Goal: Task Accomplishment & Management: Manage account settings

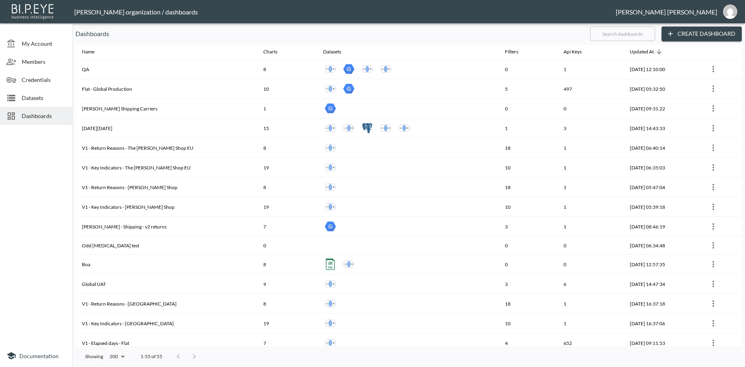
scroll to position [789, 0]
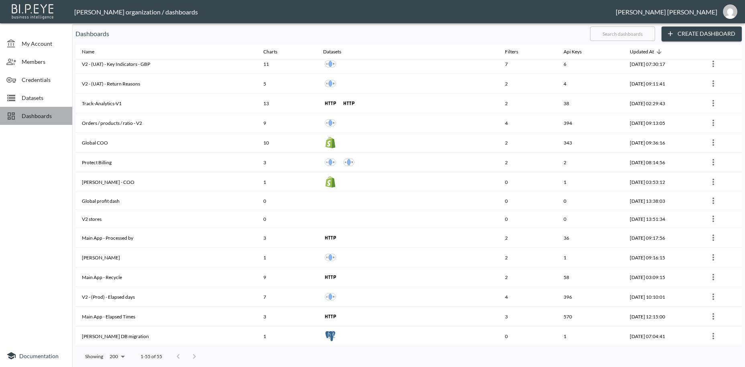
click at [30, 115] on span "Dashboards" at bounding box center [44, 116] width 44 height 8
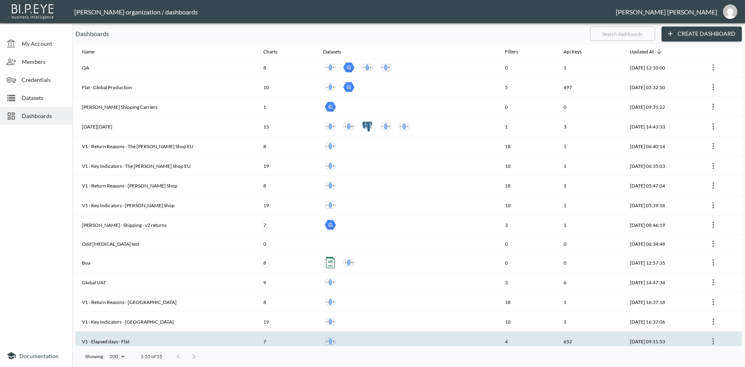
scroll to position [0, 0]
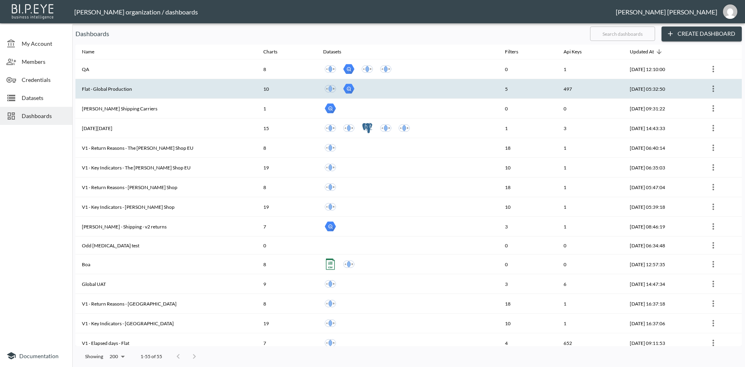
click at [136, 92] on th "Flat - Global Production" at bounding box center [165, 89] width 181 height 20
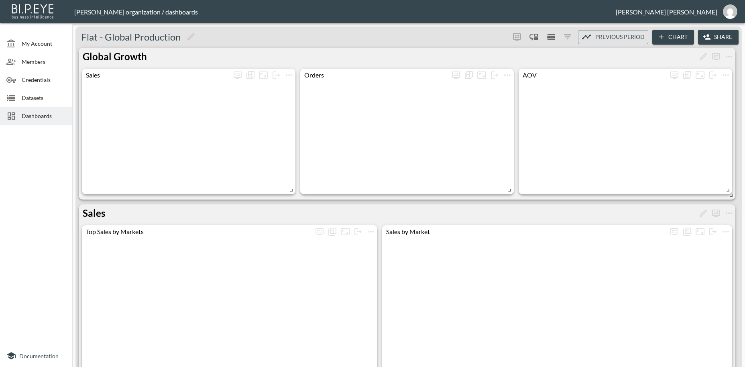
click at [724, 37] on button "Share" at bounding box center [718, 37] width 41 height 15
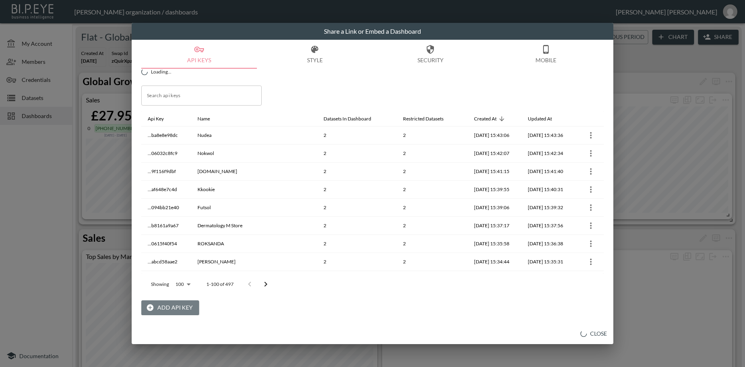
click at [179, 305] on button "Add API Key" at bounding box center [170, 307] width 58 height 15
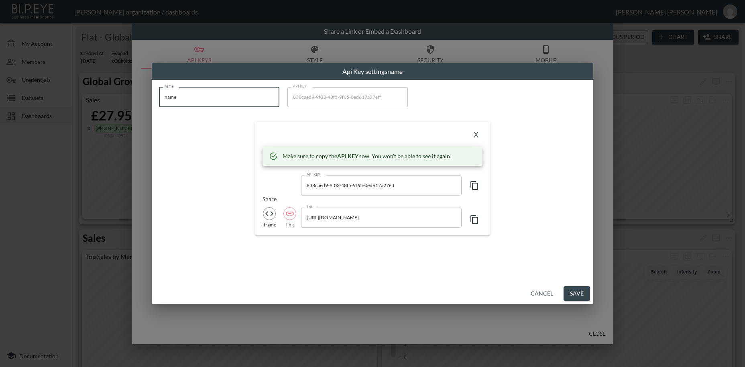
drag, startPoint x: 189, startPoint y: 94, endPoint x: 158, endPoint y: 94, distance: 31.3
click at [159, 94] on input "name" at bounding box center [219, 97] width 120 height 20
paste input "[PERSON_NAME]"
type input "[PERSON_NAME]"
click at [474, 186] on icon "button" at bounding box center [475, 186] width 10 height 10
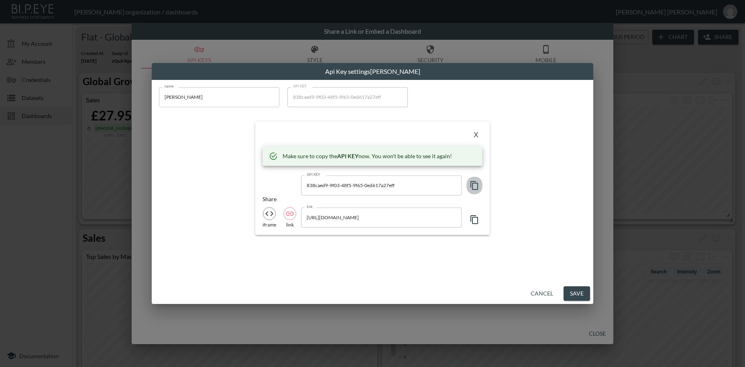
click at [474, 186] on icon "button" at bounding box center [475, 186] width 10 height 10
click at [478, 136] on button "X" at bounding box center [476, 135] width 13 height 13
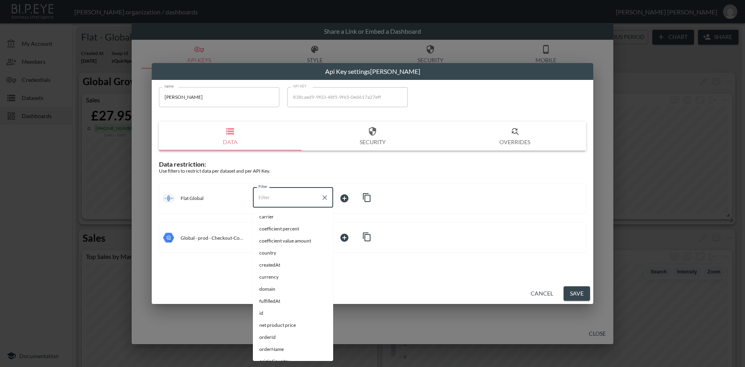
click at [265, 197] on input "Filter" at bounding box center [286, 197] width 61 height 13
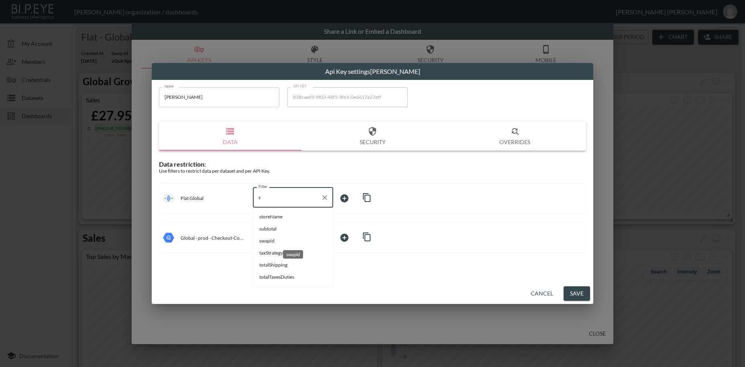
click at [266, 239] on span "swapId" at bounding box center [292, 240] width 67 height 7
type input "swapId"
click at [344, 198] on body "BI.P.EYE, Interactive Analytics Dashboards - app [PERSON_NAME] organization / d…" at bounding box center [372, 183] width 745 height 367
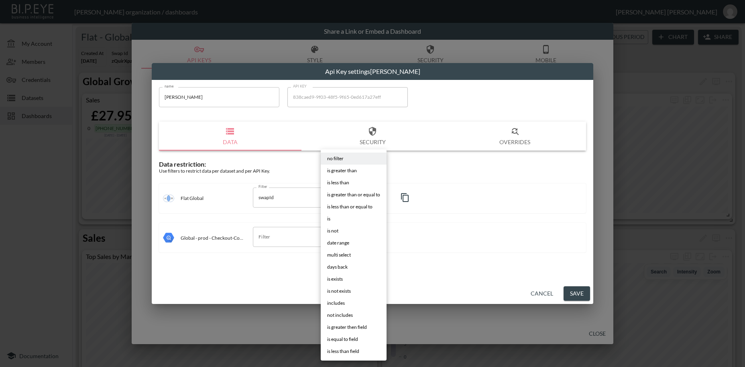
click at [337, 220] on li "is" at bounding box center [354, 219] width 66 height 12
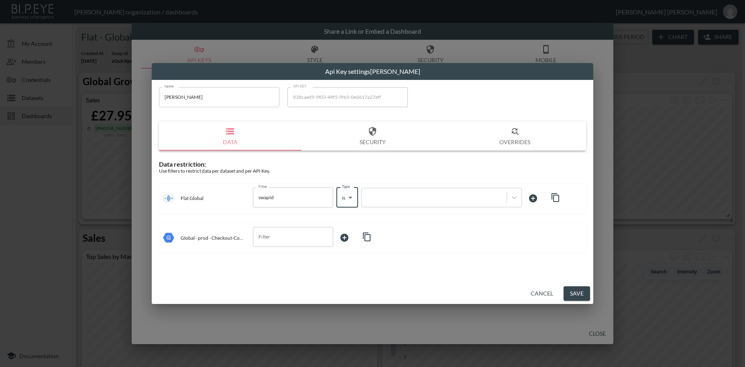
type input "is"
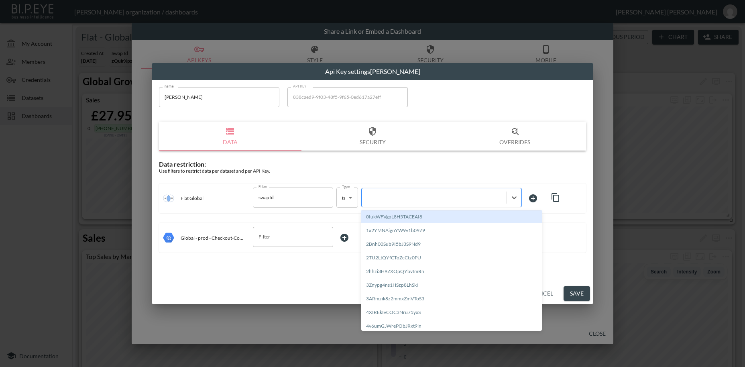
click at [400, 200] on div at bounding box center [434, 197] width 137 height 8
paste input "JPIxOiuLEIx68pFdh3VI"
type input "JPIxOiuLEIx68pFdh3VI"
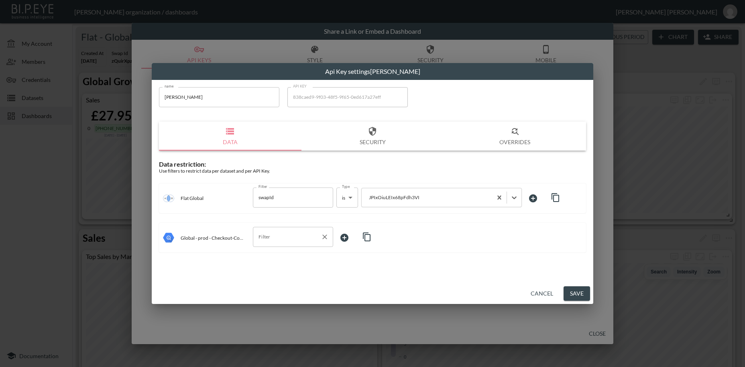
click at [291, 238] on input "Filter" at bounding box center [286, 236] width 61 height 13
click at [279, 269] on div "destination_country" at bounding box center [292, 269] width 45 height 8
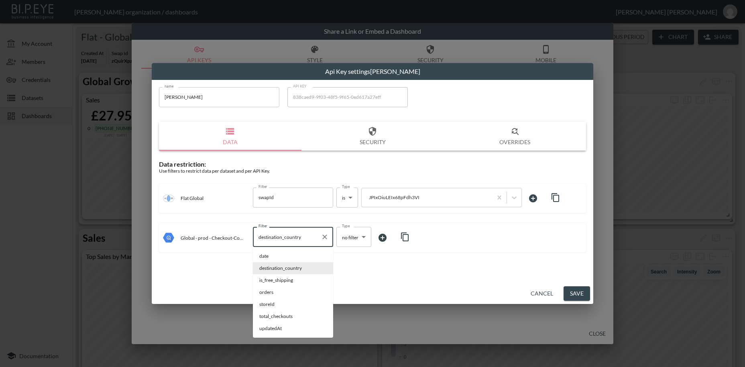
drag, startPoint x: 296, startPoint y: 238, endPoint x: 248, endPoint y: 235, distance: 47.9
click at [256, 235] on input "destination_country" at bounding box center [286, 236] width 61 height 13
click at [264, 304] on span "storeId" at bounding box center [292, 304] width 67 height 7
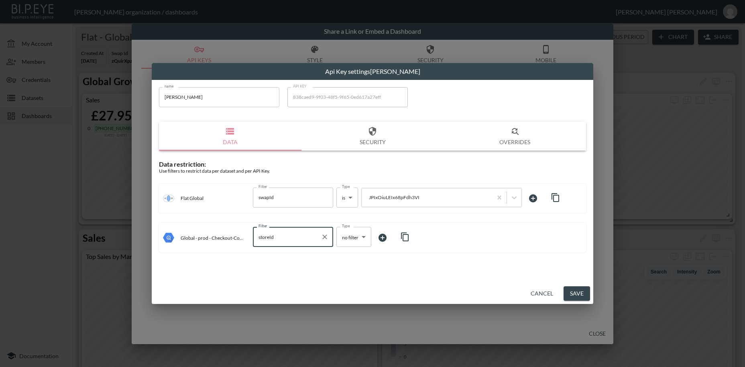
type input "storeId"
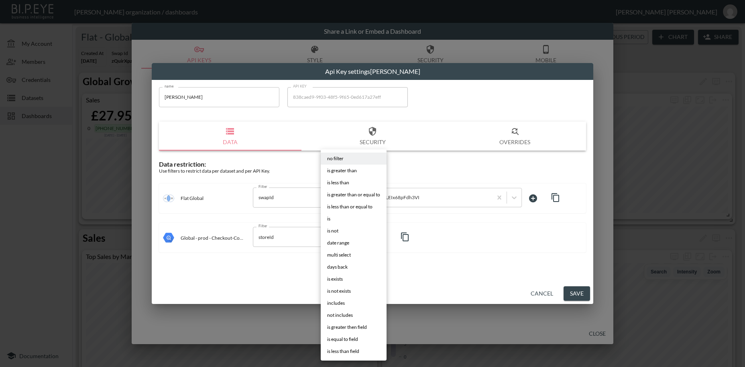
click at [353, 234] on body "BI.P.EYE, Interactive Analytics Dashboards - app [PERSON_NAME] organization / d…" at bounding box center [372, 183] width 745 height 367
click at [331, 217] on li "is" at bounding box center [354, 219] width 66 height 12
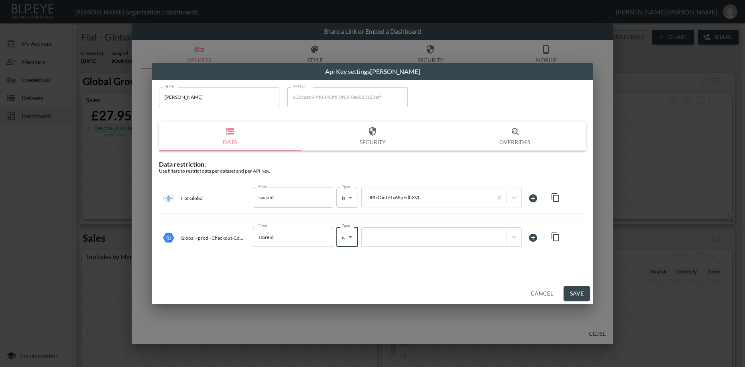
type input "is"
click at [380, 237] on div at bounding box center [434, 237] width 137 height 8
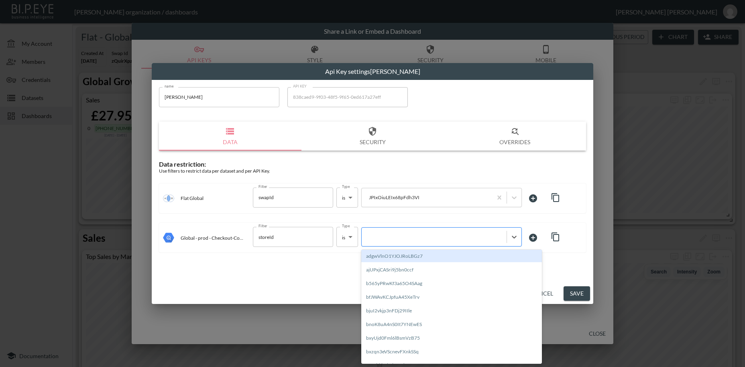
paste input "JPIxOiuLEIx68pFdh3VI"
type input "JPIxOiuLEIx68pFdh3VI"
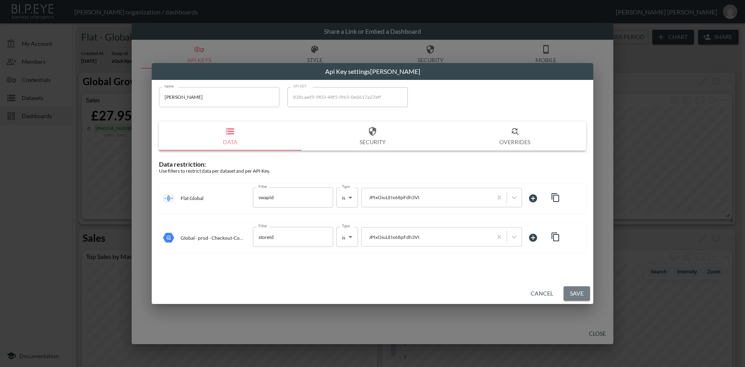
click at [583, 297] on button "Save" at bounding box center [576, 293] width 26 height 15
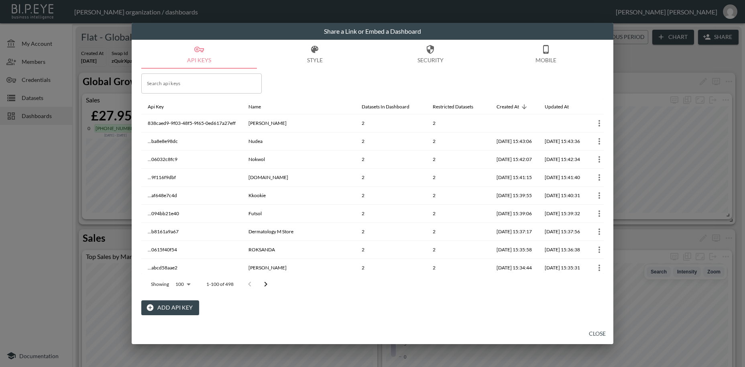
click at [183, 305] on button "Add API Key" at bounding box center [170, 307] width 58 height 15
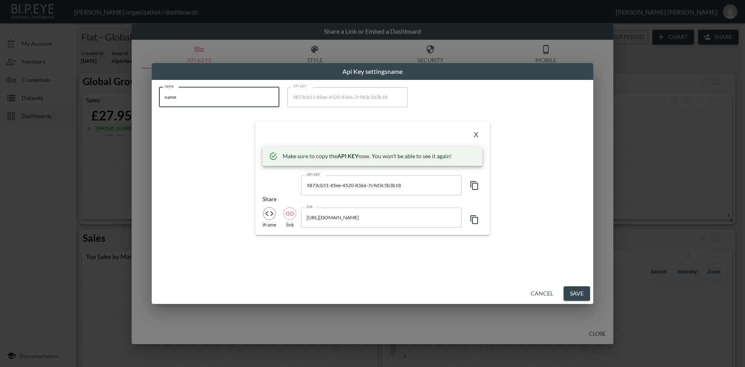
drag, startPoint x: 191, startPoint y: 101, endPoint x: 122, endPoint y: 94, distance: 69.4
click at [159, 94] on input "name" at bounding box center [219, 97] width 120 height 20
paste input "STORROR"
type input "STORROR"
click at [476, 185] on icon "button" at bounding box center [475, 186] width 10 height 10
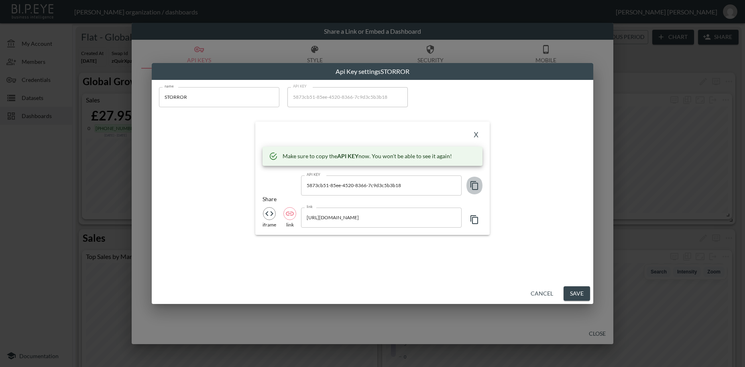
click at [476, 185] on icon "button" at bounding box center [475, 186] width 10 height 10
click at [478, 135] on button "X" at bounding box center [476, 135] width 13 height 13
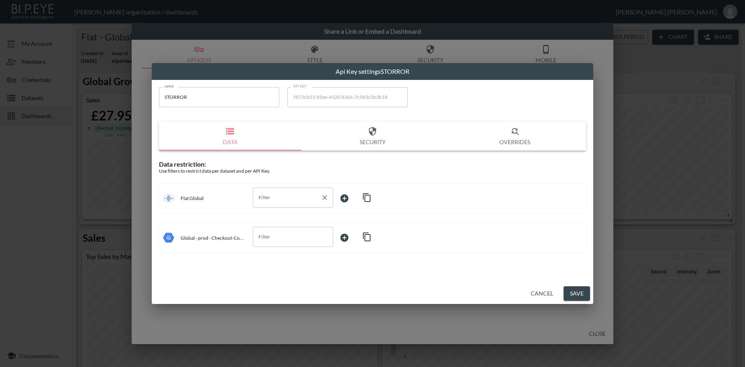
click at [277, 196] on input "Filter" at bounding box center [286, 197] width 61 height 13
click at [270, 216] on span "swapId" at bounding box center [292, 216] width 67 height 7
type input "swapId"
click at [342, 196] on body "BI.P.EYE, Interactive Analytics Dashboards - app [PERSON_NAME] organization / d…" at bounding box center [372, 183] width 745 height 367
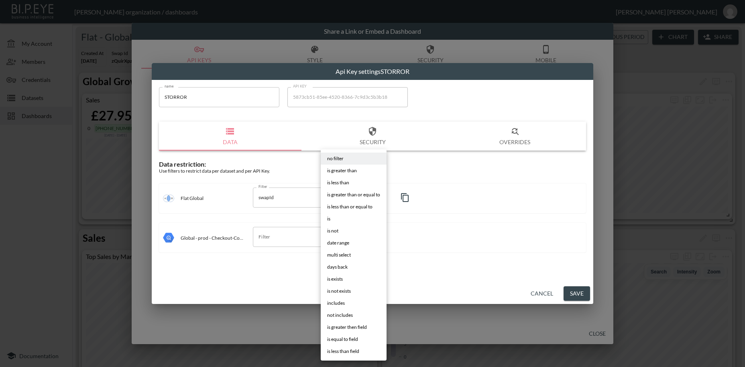
click at [331, 219] on li "is" at bounding box center [354, 219] width 66 height 12
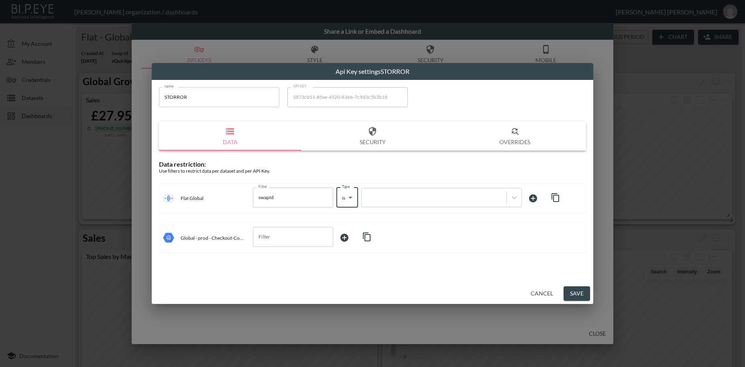
type input "is"
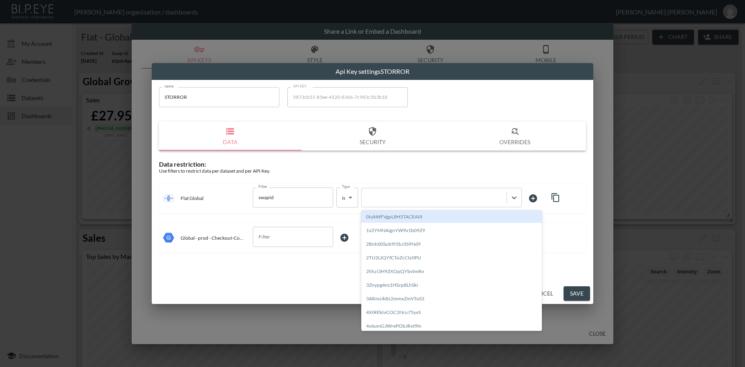
click at [398, 198] on div at bounding box center [434, 197] width 137 height 8
paste input "QIfN5HDIEGpTlGZp0xzG"
type input "QIfN5HDIEGpTlGZp0xzG"
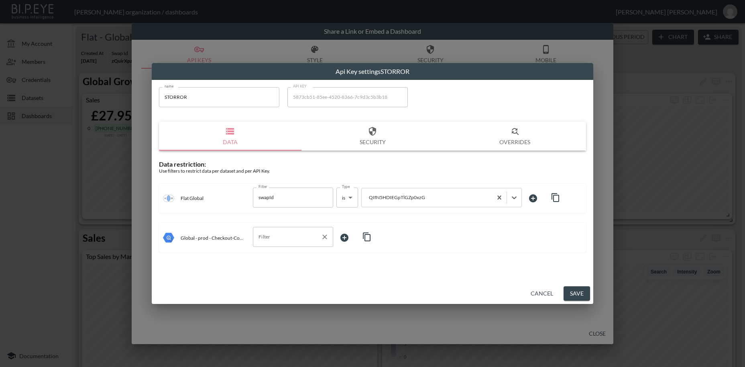
click at [270, 236] on input "Filter" at bounding box center [286, 236] width 61 height 13
click at [267, 268] on span "storeId" at bounding box center [292, 267] width 67 height 7
type input "storeId"
click at [344, 238] on body "BI.P.EYE, Interactive Analytics Dashboards - app [PERSON_NAME] organization / d…" at bounding box center [372, 183] width 745 height 367
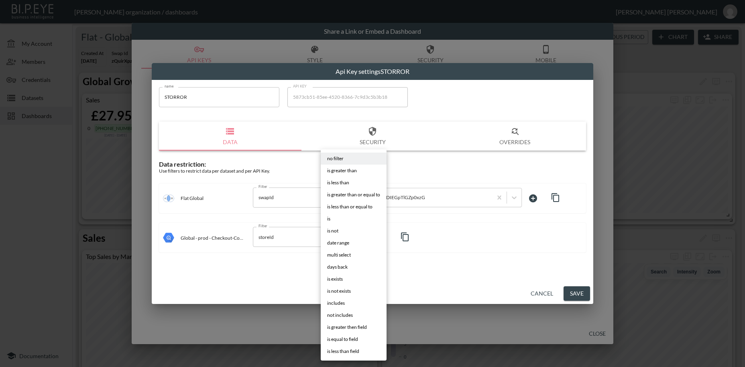
click at [334, 222] on li "is" at bounding box center [354, 219] width 66 height 12
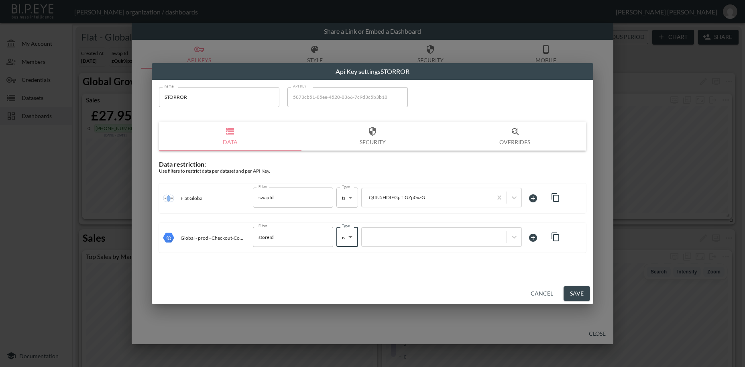
type input "is"
click at [388, 240] on div at bounding box center [434, 237] width 137 height 8
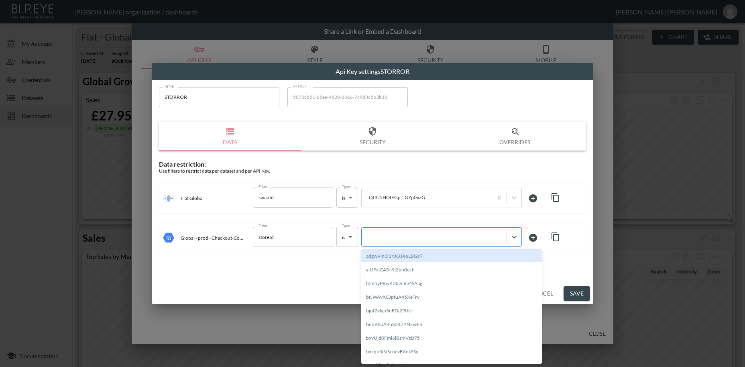
paste input "QIfN5HDIEGpTlGZp0xzG"
type input "QIfN5HDIEGpTlGZp0xzG"
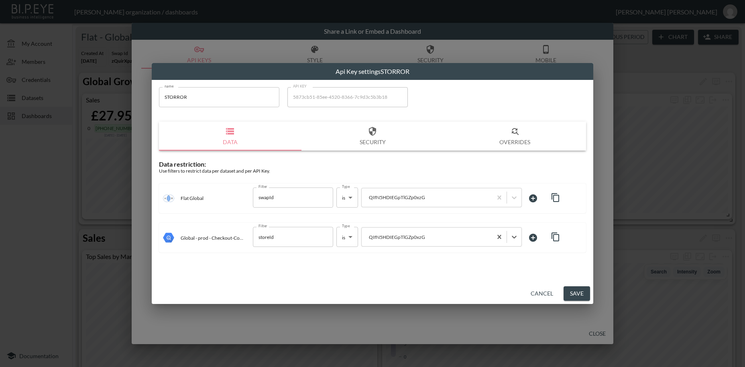
click at [581, 294] on button "Save" at bounding box center [576, 293] width 26 height 15
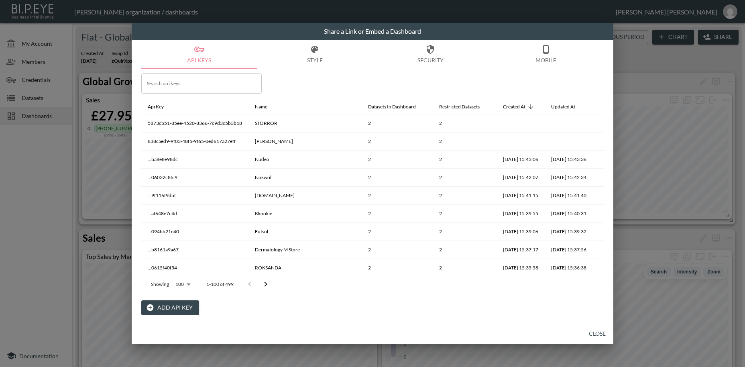
click at [167, 307] on button "Add API Key" at bounding box center [170, 307] width 58 height 15
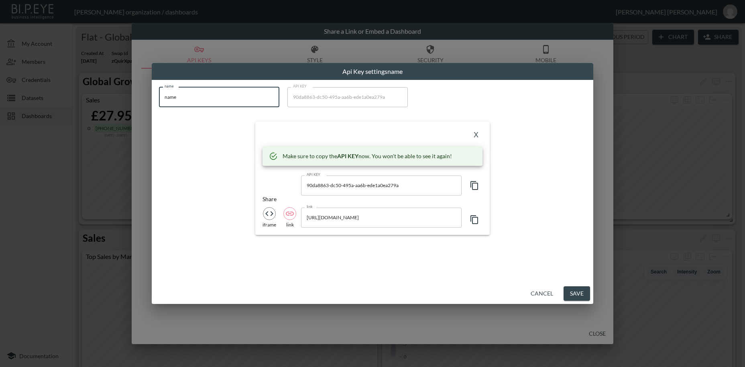
drag, startPoint x: 185, startPoint y: 98, endPoint x: 108, endPoint y: 90, distance: 77.0
click at [159, 90] on input "name" at bounding box center [219, 97] width 120 height 20
paste input "[PERSON_NAME]-sandbox"
type input "[PERSON_NAME]-sandbox"
click at [474, 185] on icon "button" at bounding box center [475, 186] width 10 height 10
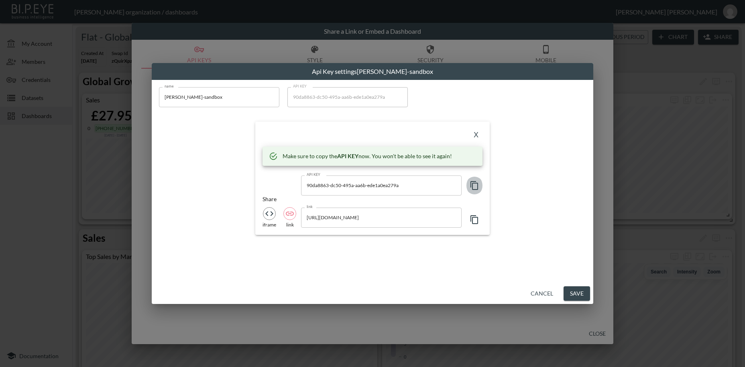
click at [474, 185] on icon "button" at bounding box center [475, 186] width 10 height 10
click at [478, 136] on button "X" at bounding box center [476, 135] width 13 height 13
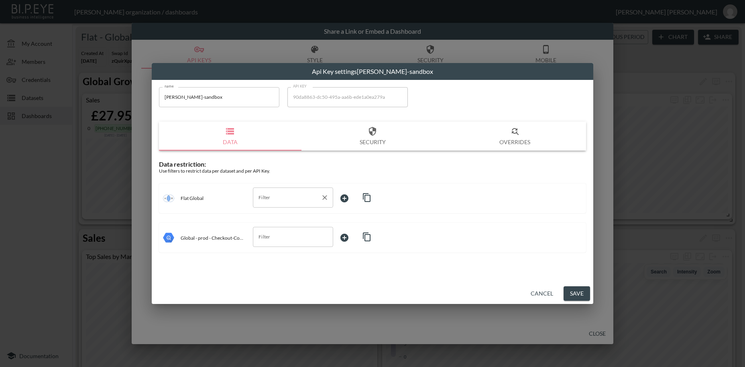
click at [261, 199] on input "Filter" at bounding box center [286, 197] width 61 height 13
click at [267, 217] on span "swapId" at bounding box center [292, 216] width 67 height 7
type input "swapId"
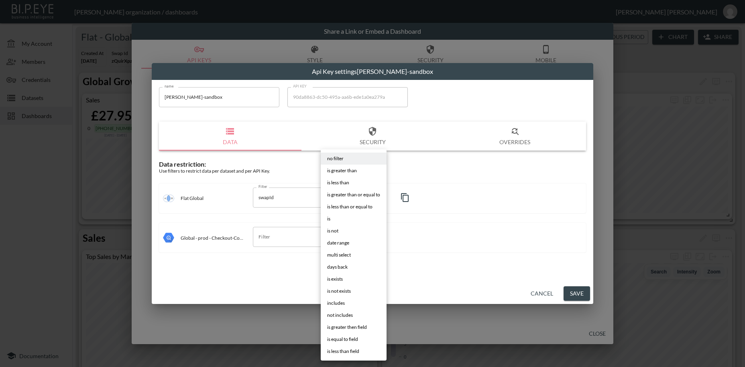
click at [341, 197] on body "BI.P.EYE, Interactive Analytics Dashboards - app [PERSON_NAME] organization / d…" at bounding box center [372, 183] width 745 height 367
drag, startPoint x: 329, startPoint y: 221, endPoint x: 366, endPoint y: 204, distance: 39.9
click at [329, 221] on span "is" at bounding box center [328, 218] width 3 height 7
type input "is"
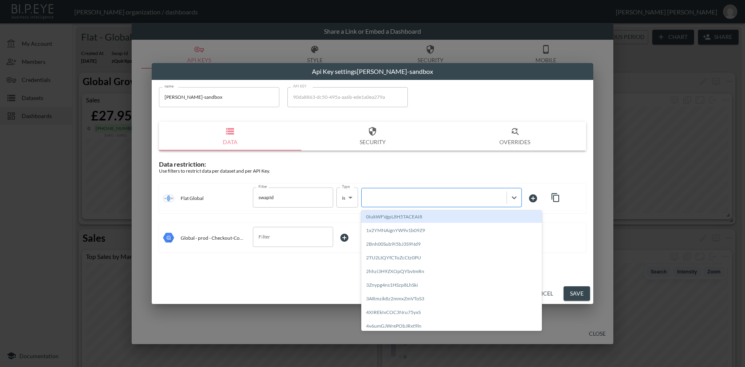
click at [394, 197] on div at bounding box center [434, 197] width 137 height 8
paste input "yO8gUF7qOkvO2wTAQPys"
type input "yO8gUF7qOkvO2wTAQPys"
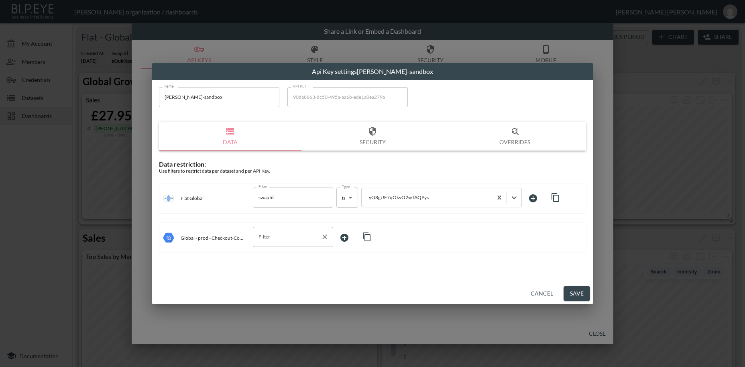
click at [264, 239] on input "Filter" at bounding box center [286, 236] width 61 height 13
click at [269, 268] on span "storeId" at bounding box center [292, 267] width 67 height 7
type input "storeId"
click at [342, 237] on body "BI.P.EYE, Interactive Analytics Dashboards - app [PERSON_NAME] organization / d…" at bounding box center [372, 183] width 745 height 367
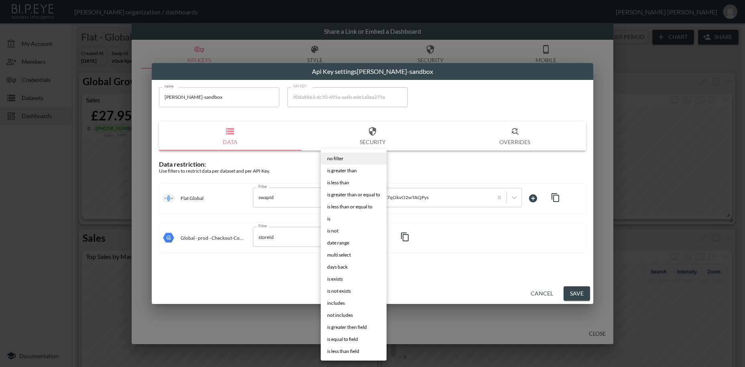
click at [334, 221] on li "is" at bounding box center [354, 219] width 66 height 12
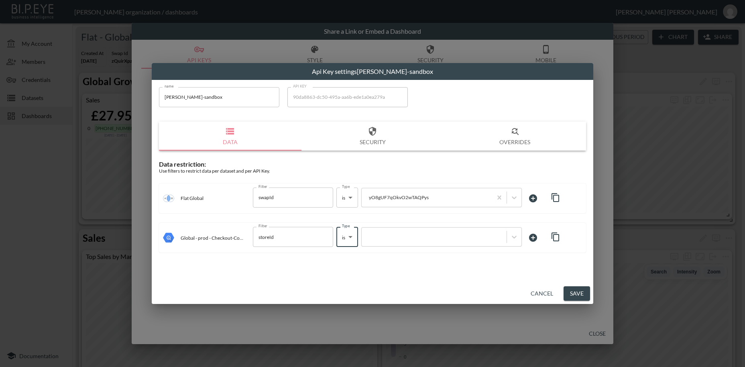
type input "is"
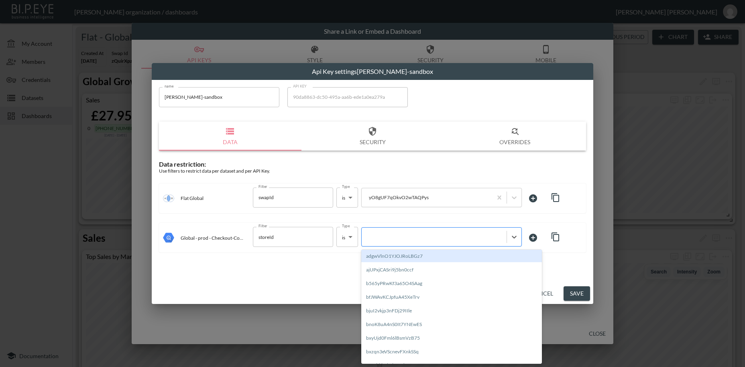
click at [378, 238] on div at bounding box center [434, 237] width 137 height 8
paste input "yO8gUF7qOkvO2wTAQPys"
type input "yO8gUF7qOkvO2wTAQPys"
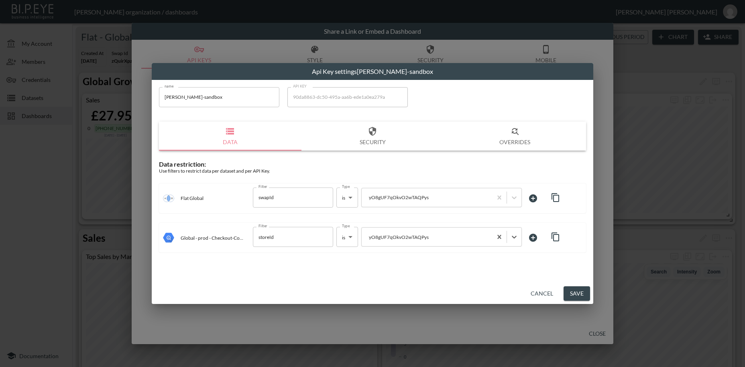
click at [580, 291] on button "Save" at bounding box center [576, 293] width 26 height 15
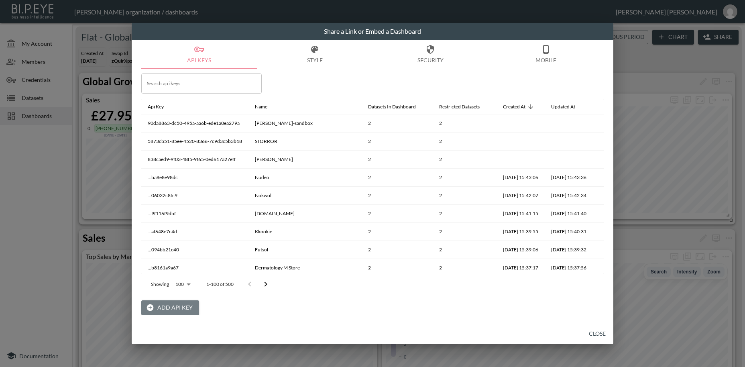
click at [182, 307] on button "Add API Key" at bounding box center [170, 307] width 58 height 15
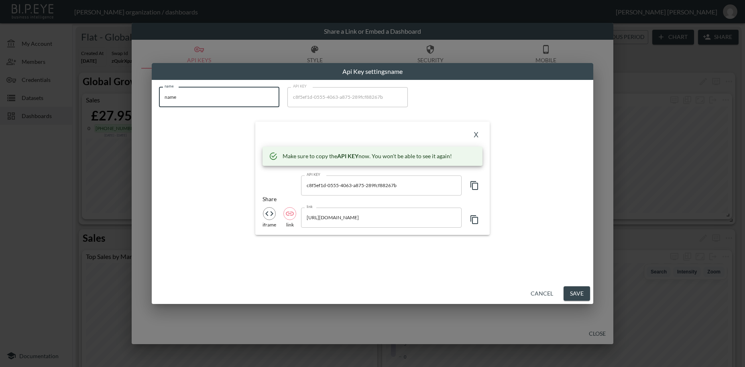
drag, startPoint x: 195, startPoint y: 99, endPoint x: 144, endPoint y: 96, distance: 51.8
click at [159, 96] on input "name" at bounding box center [219, 97] width 120 height 20
paste input "Dressmeze"
type input "Dressmezee"
click at [476, 185] on icon "button" at bounding box center [475, 186] width 10 height 10
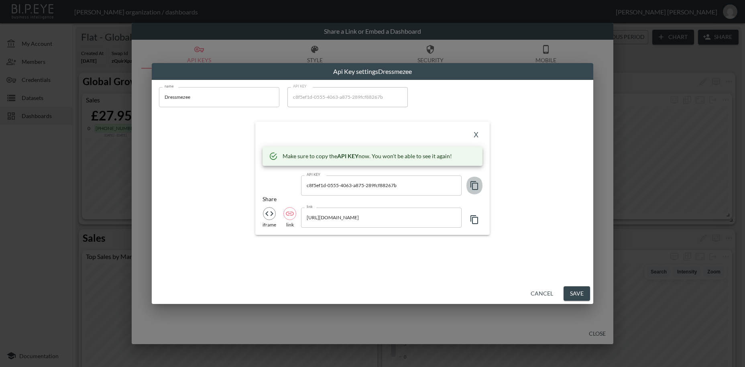
click at [476, 185] on icon "button" at bounding box center [475, 186] width 10 height 10
click at [475, 134] on button "X" at bounding box center [476, 135] width 13 height 13
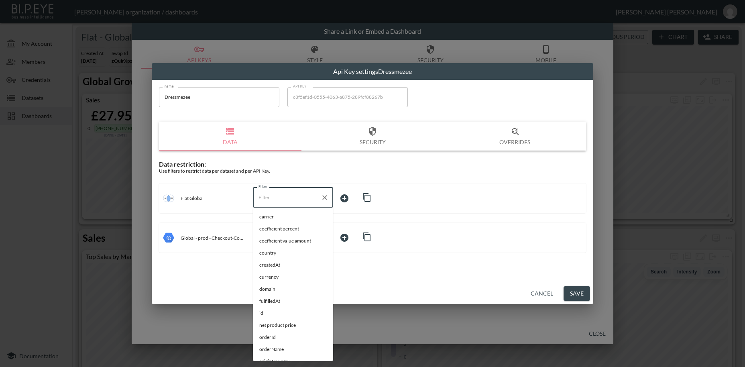
click at [264, 193] on input "Filter" at bounding box center [286, 197] width 61 height 13
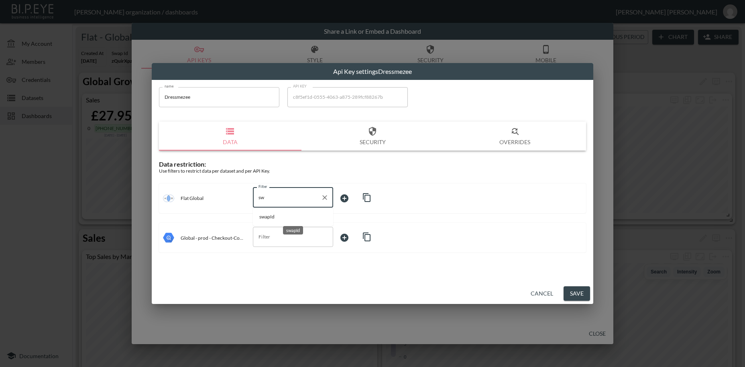
click at [270, 218] on span "swapId" at bounding box center [292, 216] width 67 height 7
type input "swapId"
click at [349, 198] on body "BI.P.EYE, Interactive Analytics Dashboards - app [PERSON_NAME] organization / d…" at bounding box center [372, 183] width 745 height 367
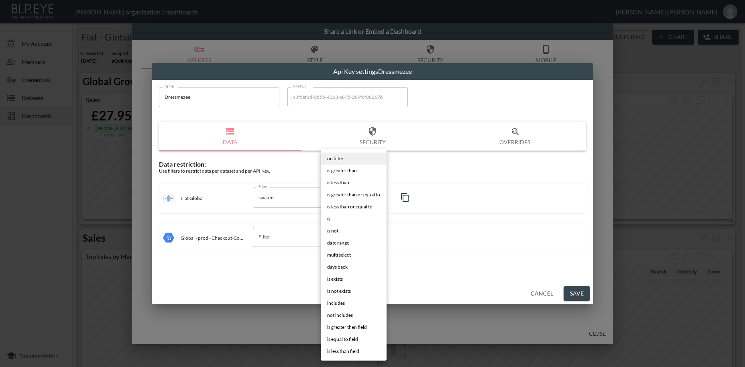
click at [329, 216] on span "is" at bounding box center [328, 218] width 3 height 7
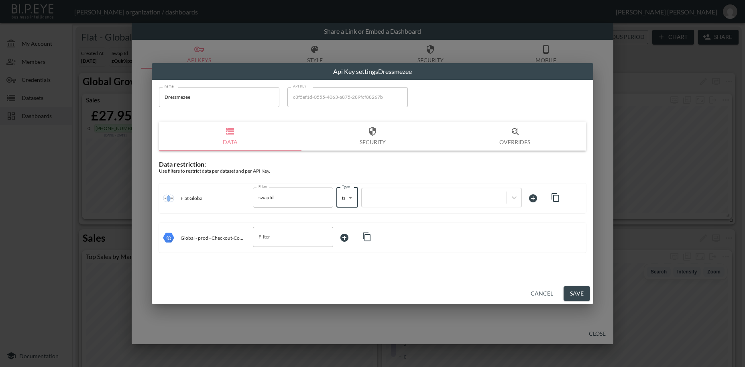
type input "is"
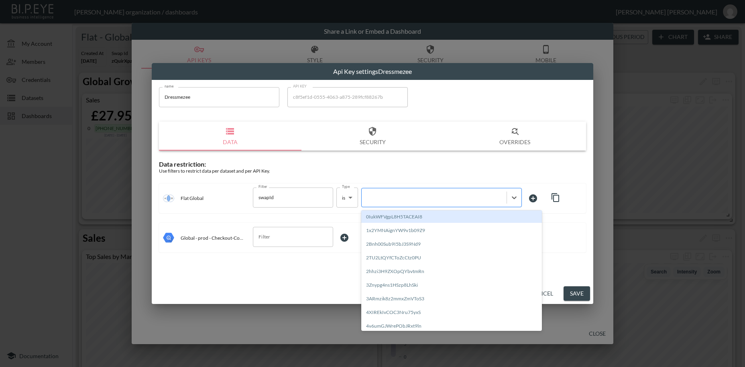
click at [383, 197] on div at bounding box center [434, 197] width 137 height 8
paste input "udpdVDWo1XOsDdNBwNN1"
type input "udpdVDWo1XOsDdNBwNN1"
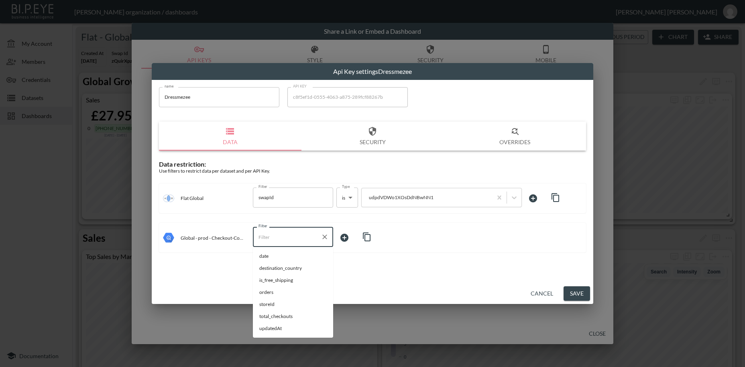
click at [276, 237] on input "Filter" at bounding box center [286, 236] width 61 height 13
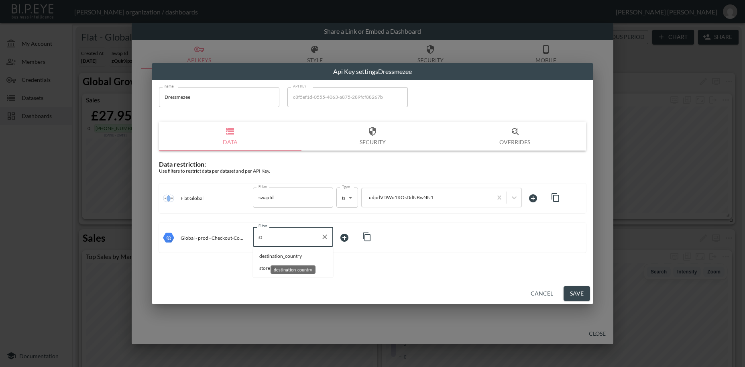
click at [272, 270] on div "destination_country" at bounding box center [292, 269] width 45 height 8
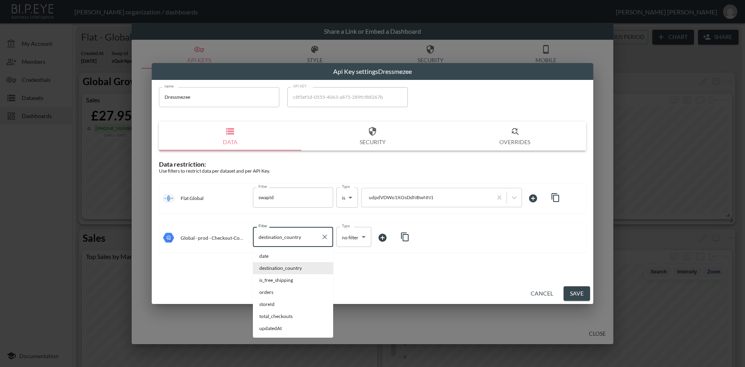
drag, startPoint x: 315, startPoint y: 237, endPoint x: 245, endPoint y: 236, distance: 70.6
click at [256, 236] on input "destination_country" at bounding box center [286, 236] width 61 height 13
click at [268, 303] on span "storeId" at bounding box center [292, 304] width 67 height 7
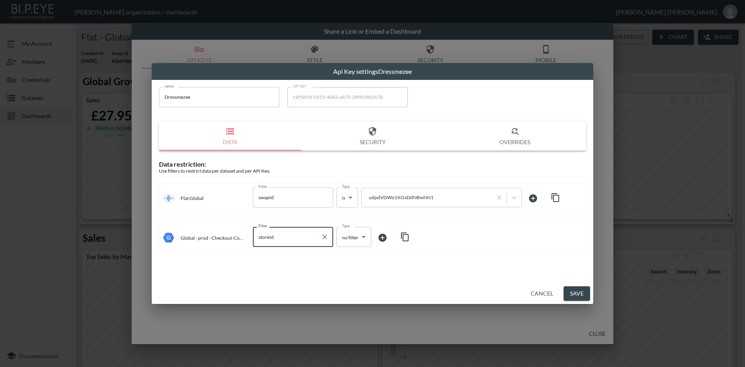
type input "storeId"
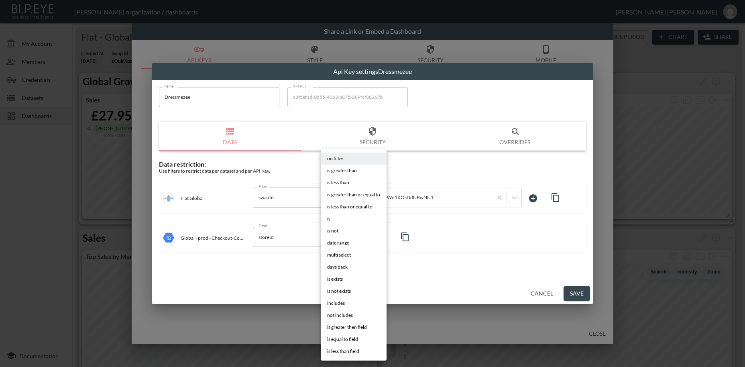
click at [346, 236] on body "BI.P.EYE, Interactive Analytics Dashboards - app [PERSON_NAME] organization / d…" at bounding box center [372, 183] width 745 height 367
click at [330, 219] on span "is" at bounding box center [328, 218] width 3 height 7
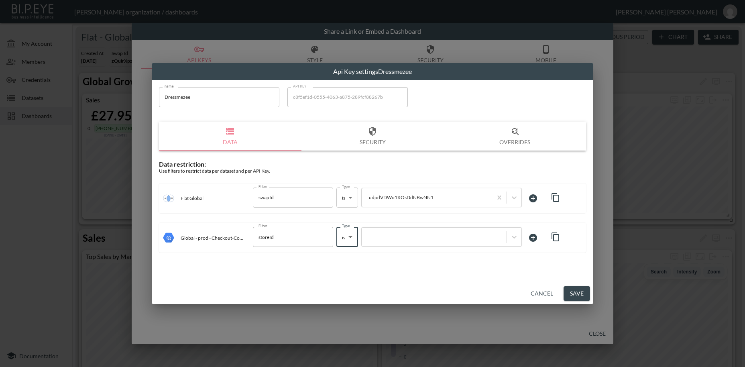
type input "is"
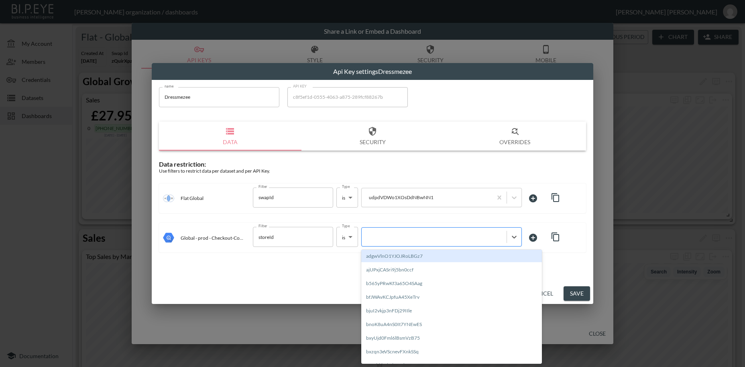
click at [389, 236] on div at bounding box center [434, 237] width 137 height 8
paste input "udpdVDWo1XOsDdNBwNN1"
type input "udpdVDWo1XOsDdNBwNN1"
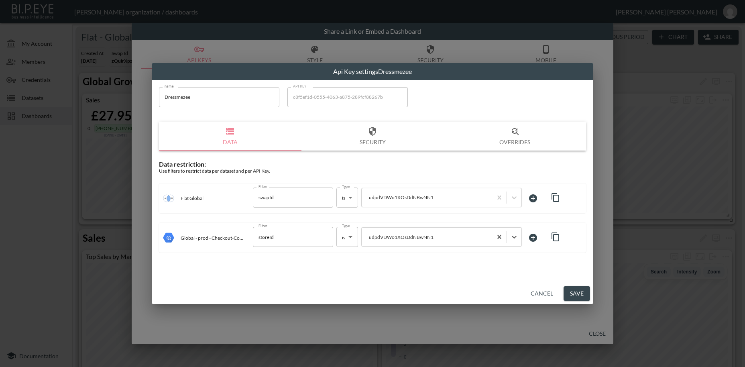
click at [581, 293] on button "Save" at bounding box center [576, 293] width 26 height 15
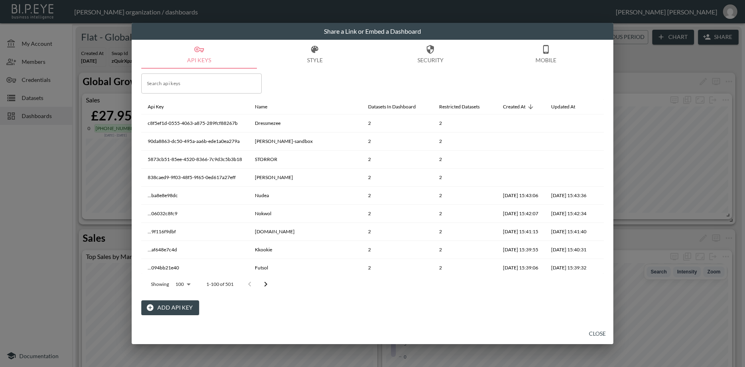
click at [174, 308] on button "Add API Key" at bounding box center [170, 307] width 58 height 15
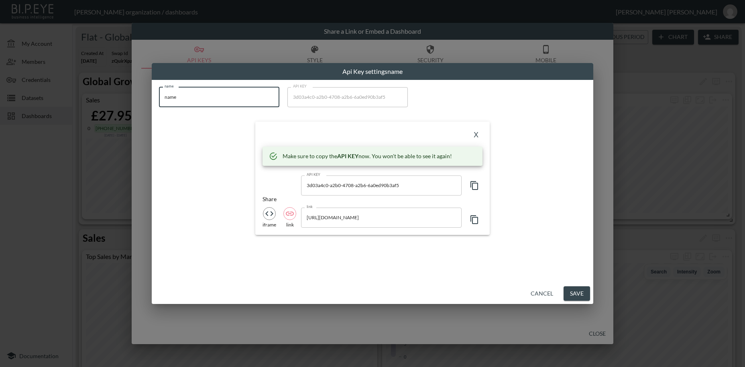
drag, startPoint x: 186, startPoint y: 96, endPoint x: 147, endPoint y: 96, distance: 38.9
click at [159, 96] on input "name" at bounding box center [219, 97] width 120 height 20
paste input "FashioNica"
type input "FashioNica"
click at [472, 185] on icon "button" at bounding box center [474, 185] width 8 height 9
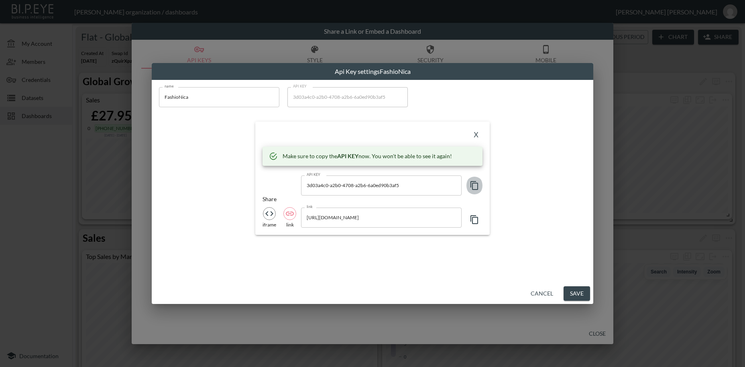
click at [472, 185] on icon "button" at bounding box center [474, 185] width 8 height 9
click at [478, 134] on button "X" at bounding box center [476, 135] width 13 height 13
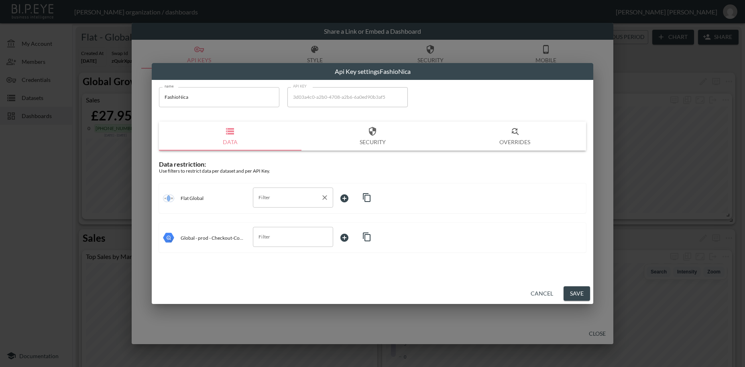
click at [265, 198] on input "Filter" at bounding box center [286, 197] width 61 height 13
click at [269, 216] on span "swapId" at bounding box center [292, 216] width 67 height 7
type input "swapId"
click at [352, 198] on body "BI.P.EYE, Interactive Analytics Dashboards - app [PERSON_NAME] organization / d…" at bounding box center [372, 183] width 745 height 367
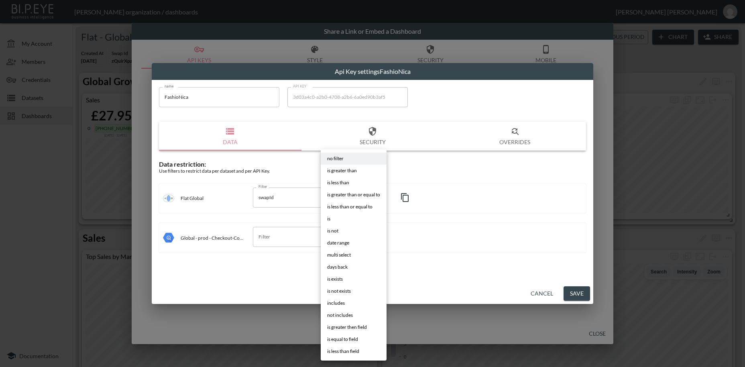
click at [331, 220] on li "is" at bounding box center [354, 219] width 66 height 12
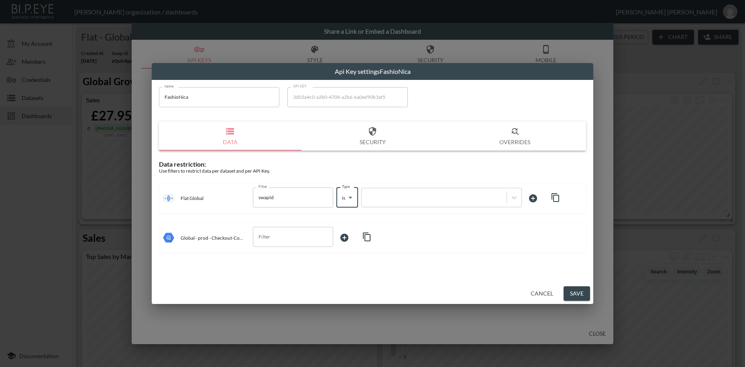
type input "is"
click at [394, 197] on div at bounding box center [434, 197] width 137 height 8
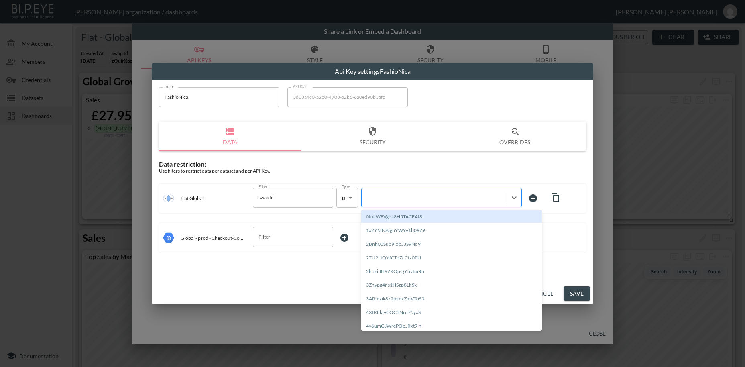
paste input "RzNnsgUzj9aG73o2IFsg"
type input "RzNnsgUzj9aG73o2IFsg"
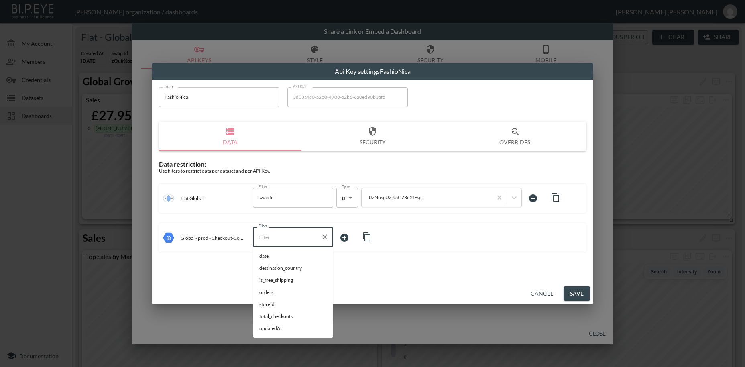
click at [279, 238] on input "Filter" at bounding box center [286, 236] width 61 height 13
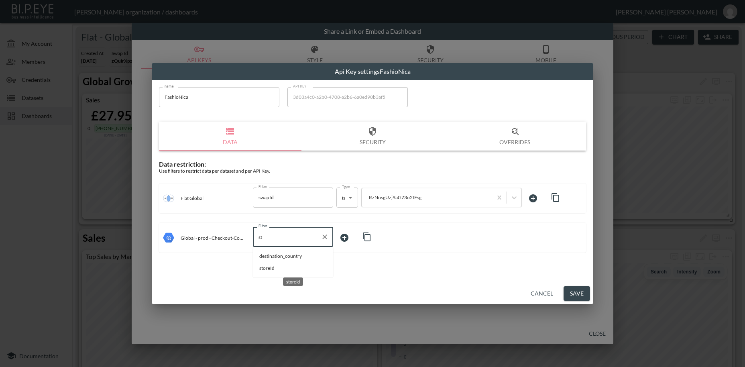
click at [265, 269] on span "storeId" at bounding box center [292, 267] width 67 height 7
type input "storeId"
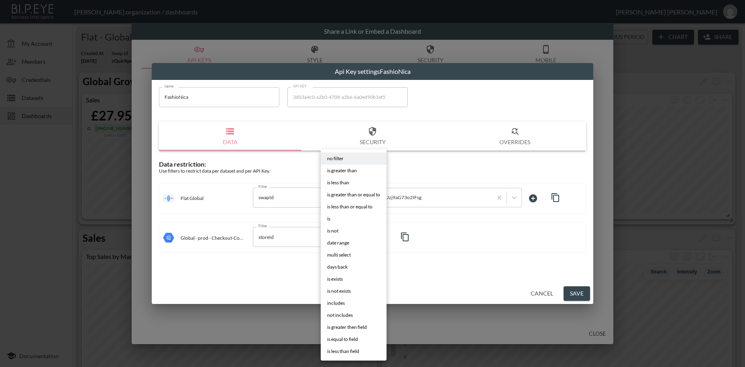
click at [347, 237] on body "BI.P.EYE, Interactive Analytics Dashboards - app [PERSON_NAME] organization / d…" at bounding box center [372, 183] width 745 height 367
click at [332, 221] on li "is" at bounding box center [354, 219] width 66 height 12
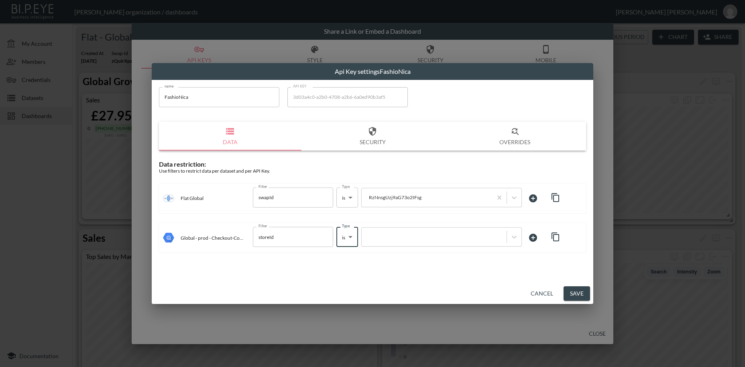
type input "is"
click at [378, 234] on div at bounding box center [434, 237] width 137 height 8
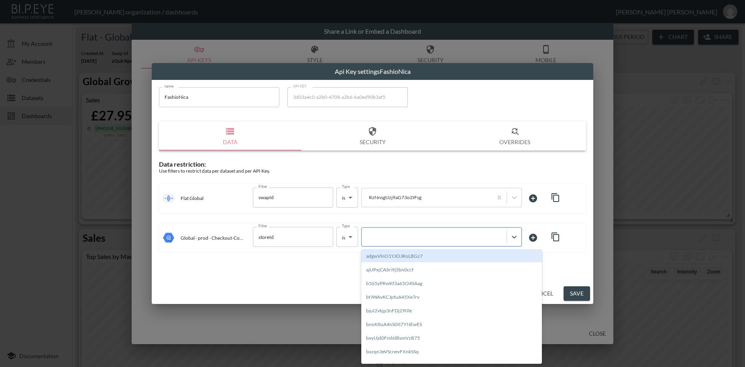
paste input "RzNnsgUzj9aG73o2IFsg"
type input "RzNnsgUzj9aG73o2IFsg"
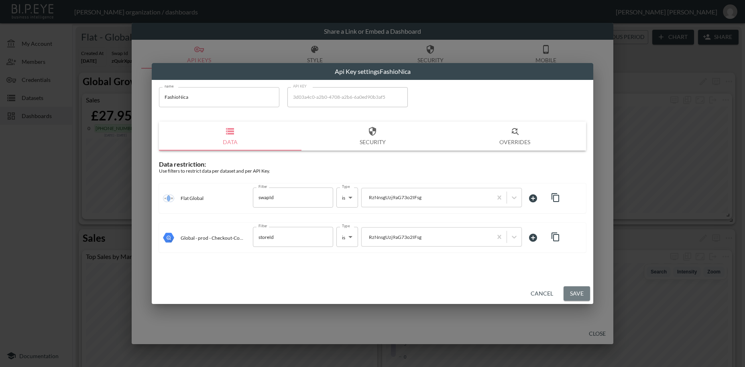
click at [573, 297] on button "Save" at bounding box center [576, 293] width 26 height 15
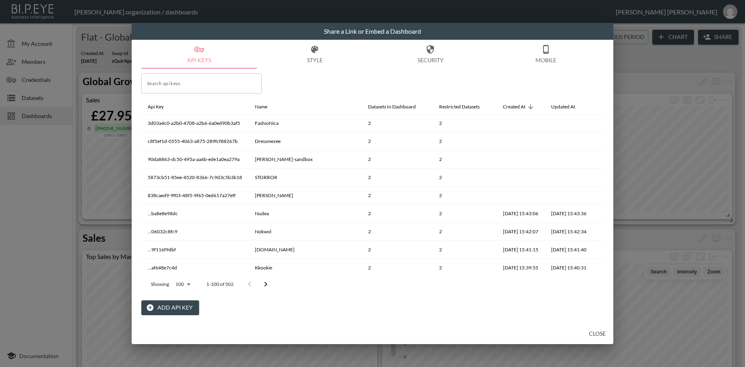
click at [181, 306] on button "Add API Key" at bounding box center [170, 307] width 58 height 15
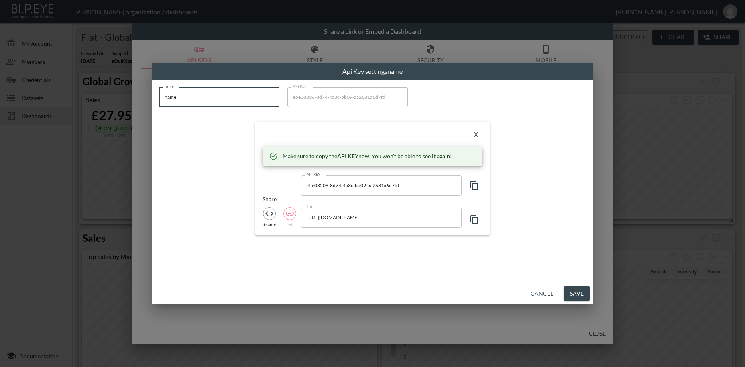
drag, startPoint x: 196, startPoint y: 99, endPoint x: 128, endPoint y: 90, distance: 68.7
click at [159, 90] on input "name" at bounding box center [219, 97] width 120 height 20
paste input "happygentleman-[GEOGRAPHIC_DATA]-us"
type input "happygentleman-[GEOGRAPHIC_DATA]-us"
click at [472, 187] on icon "button" at bounding box center [474, 185] width 8 height 9
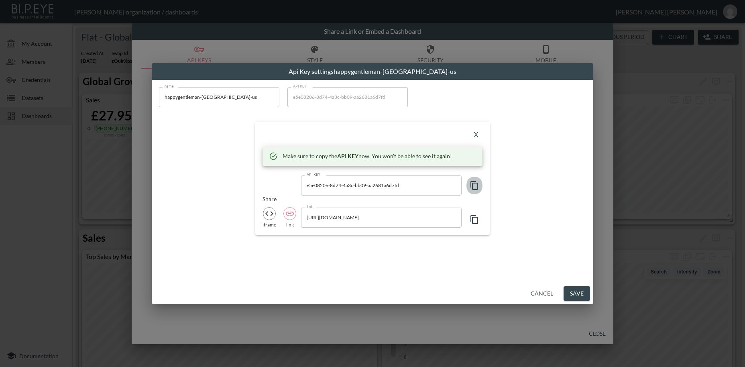
click at [472, 187] on icon "button" at bounding box center [474, 185] width 8 height 9
click at [475, 136] on button "X" at bounding box center [476, 135] width 13 height 13
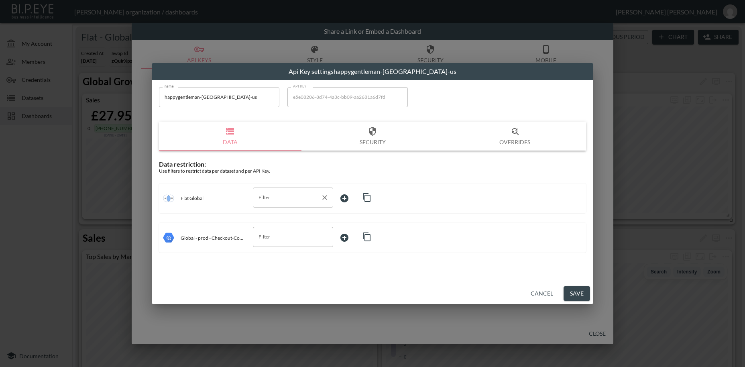
click at [268, 197] on input "Filter" at bounding box center [286, 197] width 61 height 13
click at [276, 218] on span "swapId" at bounding box center [292, 216] width 67 height 7
type input "swapId"
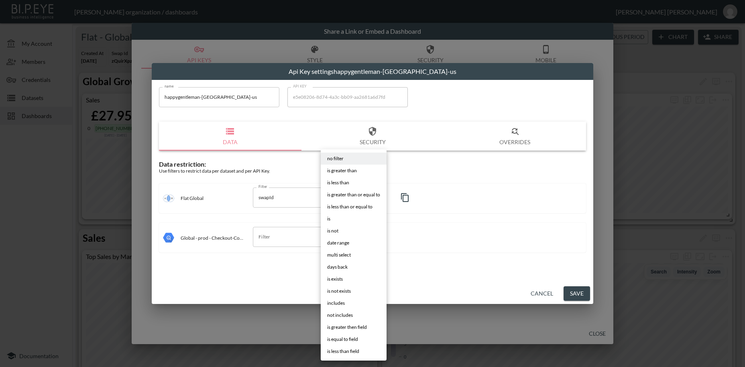
click at [346, 200] on body "BI.P.EYE, Interactive Analytics Dashboards - app [PERSON_NAME] organization / d…" at bounding box center [372, 183] width 745 height 367
click at [330, 219] on span "is" at bounding box center [328, 218] width 3 height 7
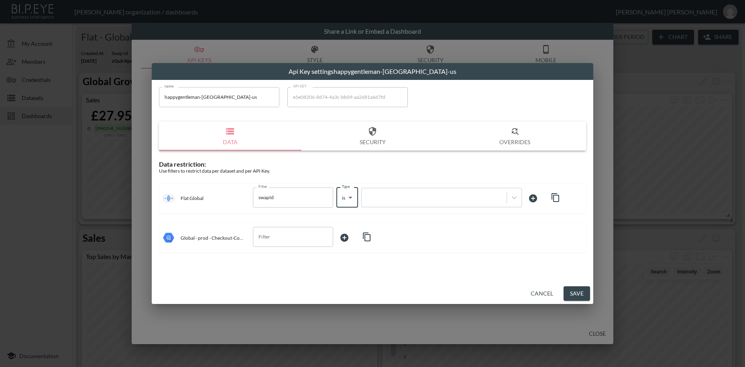
type input "is"
click at [387, 198] on div at bounding box center [434, 197] width 137 height 8
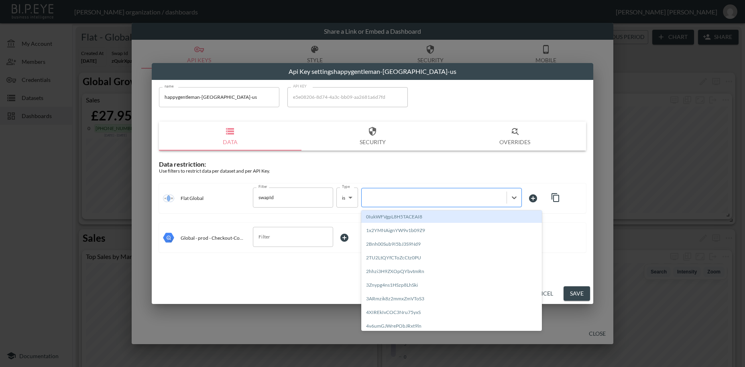
paste input "2dEFkVYOpqZRF07RI4LG"
type input "2dEFkVYOpqZRF07RI4LG"
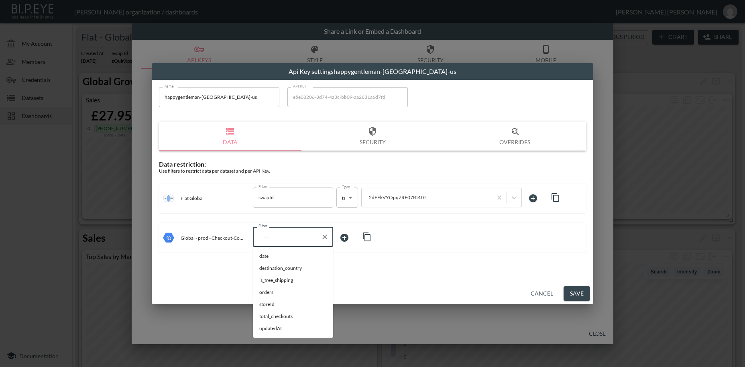
click at [266, 235] on input "Filter" at bounding box center [286, 236] width 61 height 13
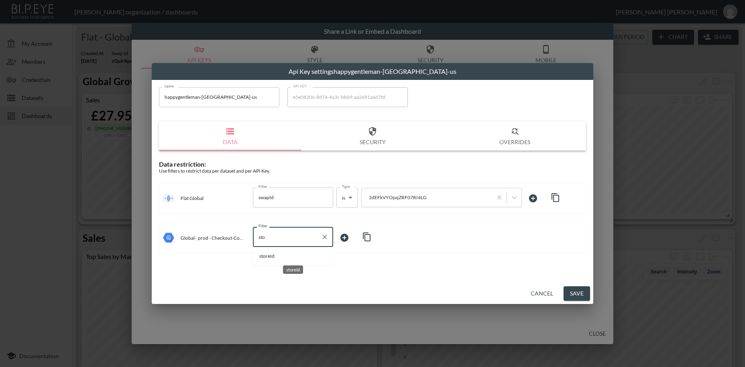
click at [270, 257] on span "storeId" at bounding box center [292, 255] width 67 height 7
type input "storeId"
click at [348, 237] on body "BI.P.EYE, Interactive Analytics Dashboards - app [PERSON_NAME] organization / d…" at bounding box center [372, 183] width 745 height 367
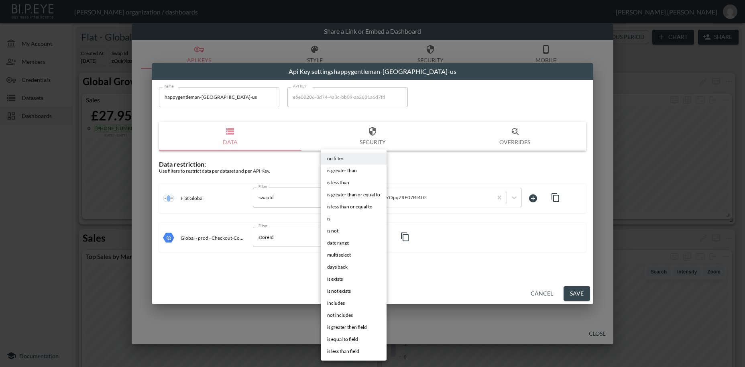
click at [336, 222] on li "is" at bounding box center [354, 219] width 66 height 12
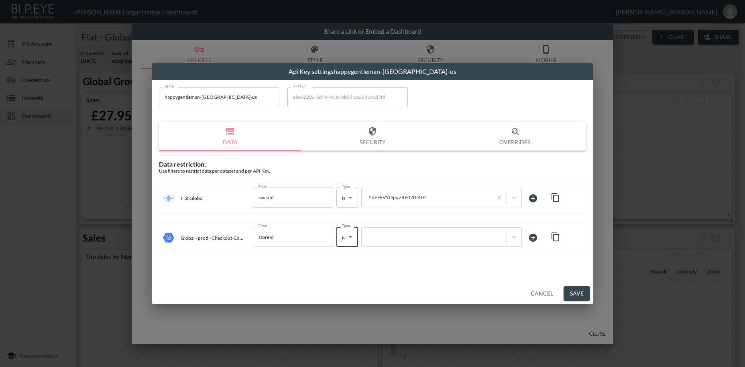
type input "is"
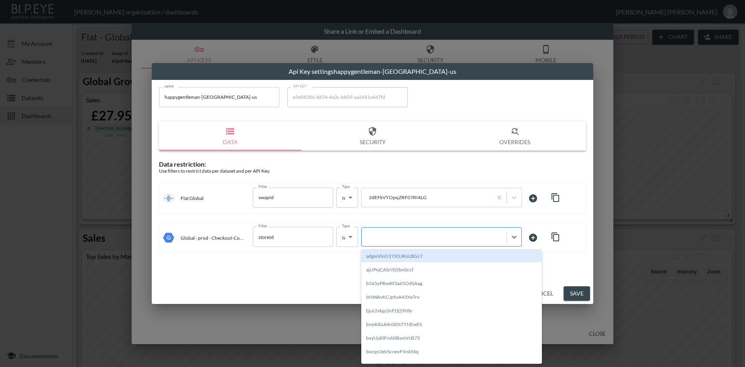
click at [376, 240] on div at bounding box center [434, 237] width 137 height 8
paste input "2dEFkVYOpqZRF07RI4LG"
type input "2dEFkVYOpqZRF07RI4LG"
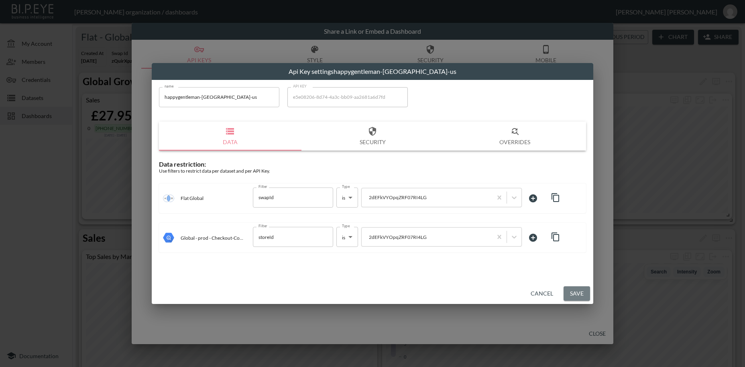
click at [581, 296] on button "Save" at bounding box center [576, 293] width 26 height 15
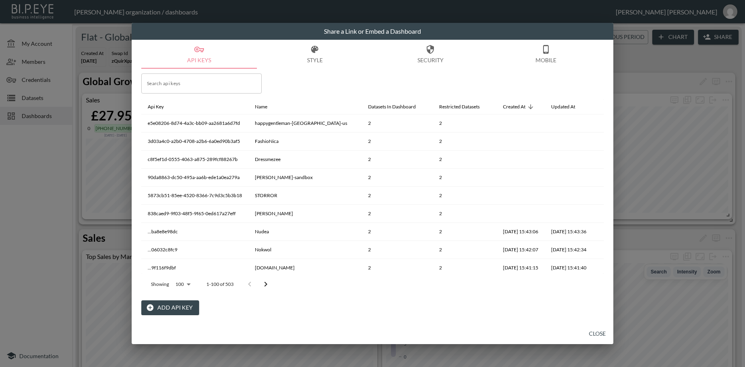
click at [594, 333] on button "Close" at bounding box center [597, 333] width 26 height 15
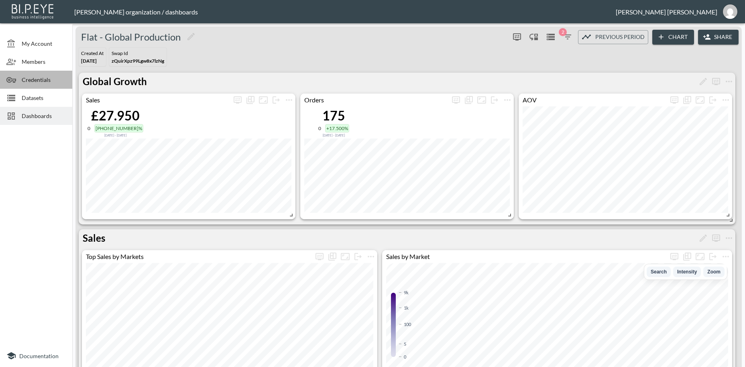
click at [29, 80] on span "Credentials" at bounding box center [44, 79] width 44 height 8
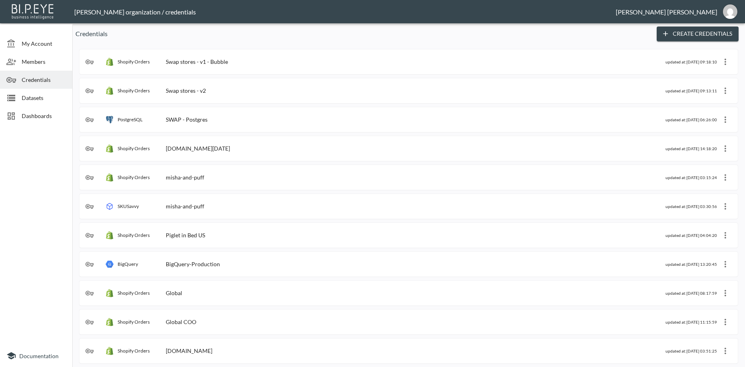
click at [222, 92] on div "Shopify Orders Swap stores - v2" at bounding box center [375, 91] width 580 height 8
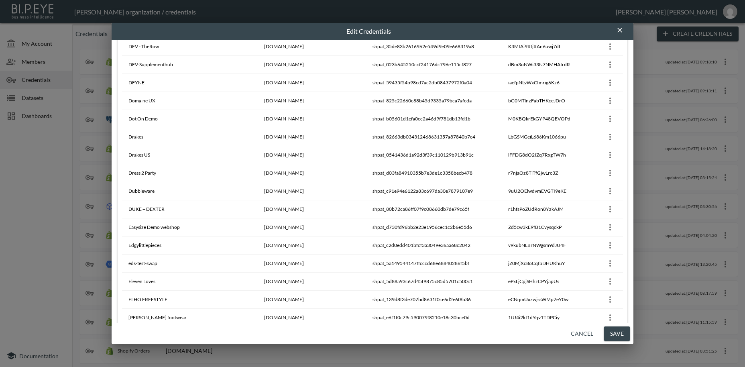
scroll to position [1658, 0]
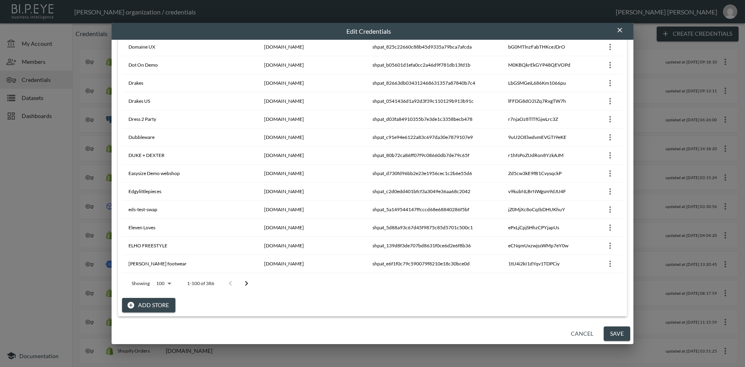
click at [247, 284] on icon "Go to next page" at bounding box center [246, 283] width 3 height 5
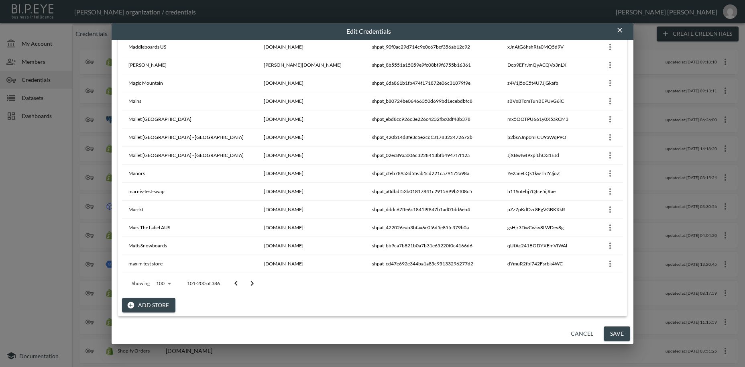
click at [251, 284] on icon "Go to next page" at bounding box center [252, 284] width 10 height 10
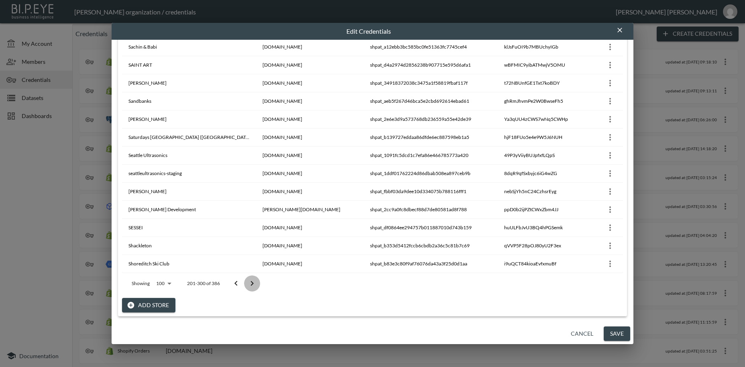
click at [251, 284] on icon "Go to next page" at bounding box center [252, 284] width 10 height 10
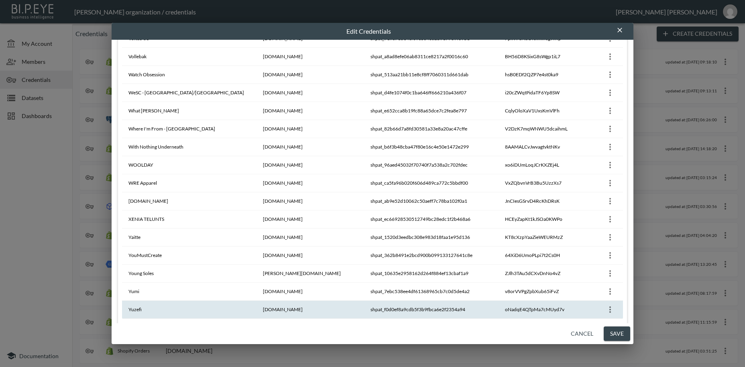
scroll to position [1405, 0]
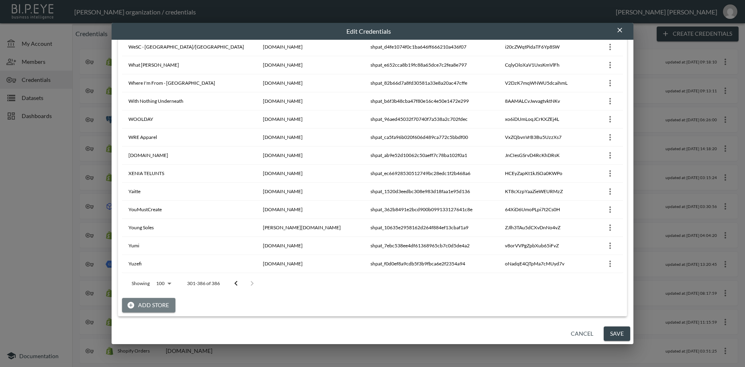
click at [162, 307] on button "Add Store" at bounding box center [148, 305] width 53 height 15
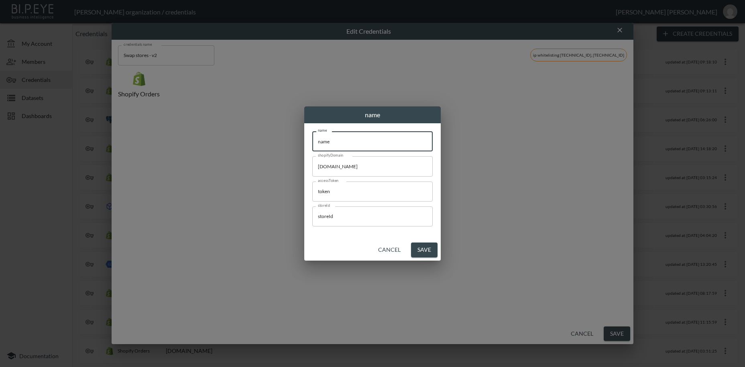
drag, startPoint x: 280, startPoint y: 136, endPoint x: 273, endPoint y: 134, distance: 6.5
click at [312, 134] on input "name" at bounding box center [372, 141] width 120 height 20
paste input "Tala"
type input "Tala"
drag, startPoint x: 382, startPoint y: 169, endPoint x: 272, endPoint y: 174, distance: 110.4
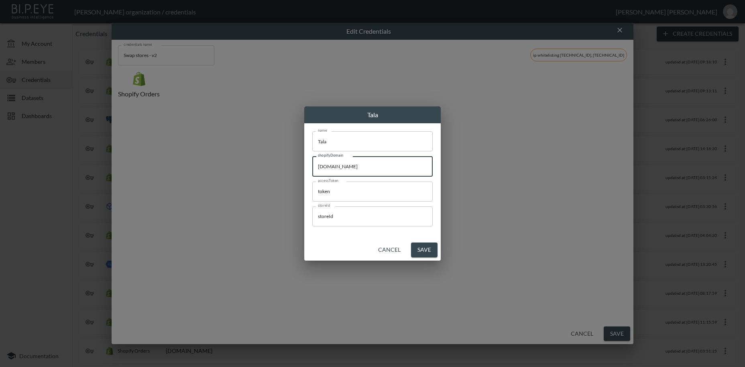
click at [312, 156] on input "[DOMAIN_NAME]" at bounding box center [372, 166] width 120 height 20
paste input "wearetala"
type input "[DOMAIN_NAME]"
drag, startPoint x: 342, startPoint y: 190, endPoint x: 265, endPoint y: 182, distance: 77.9
click at [312, 182] on input "token" at bounding box center [372, 191] width 120 height 20
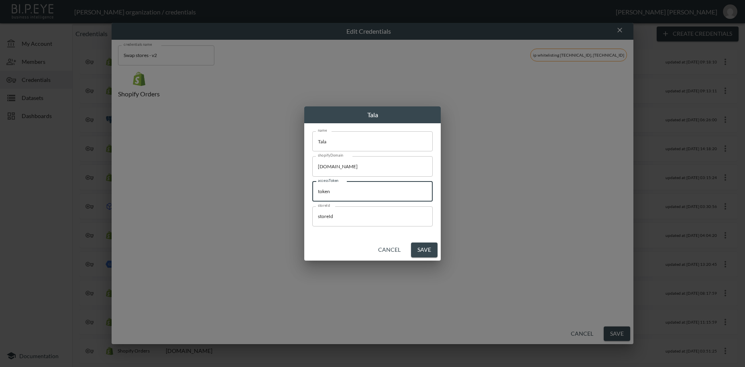
paste input "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"
type input "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"
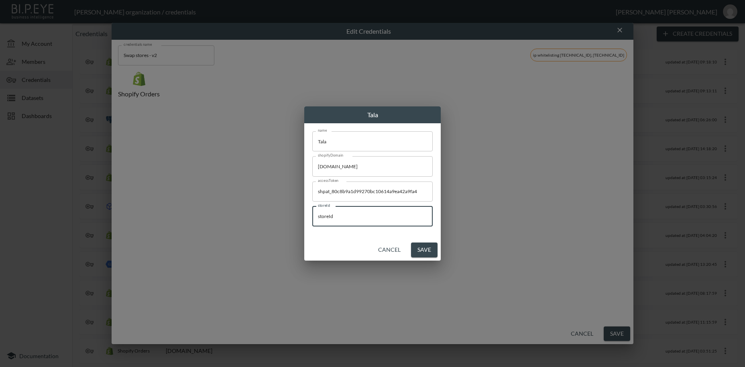
drag, startPoint x: 308, startPoint y: 213, endPoint x: 355, endPoint y: 289, distance: 89.5
click at [312, 213] on input "storeId" at bounding box center [372, 216] width 120 height 20
paste input "5xCSO5hpEY3uWRy6xMio"
type input "5xCSO5hpEY3uWRy6xMio"
click at [420, 250] on button "Save" at bounding box center [424, 249] width 26 height 15
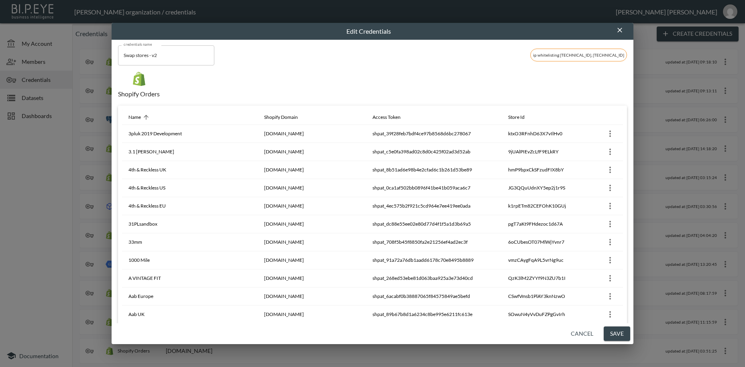
click at [611, 336] on button "Save" at bounding box center [617, 333] width 26 height 15
